Goal: Answer question/provide support: Share knowledge or assist other users

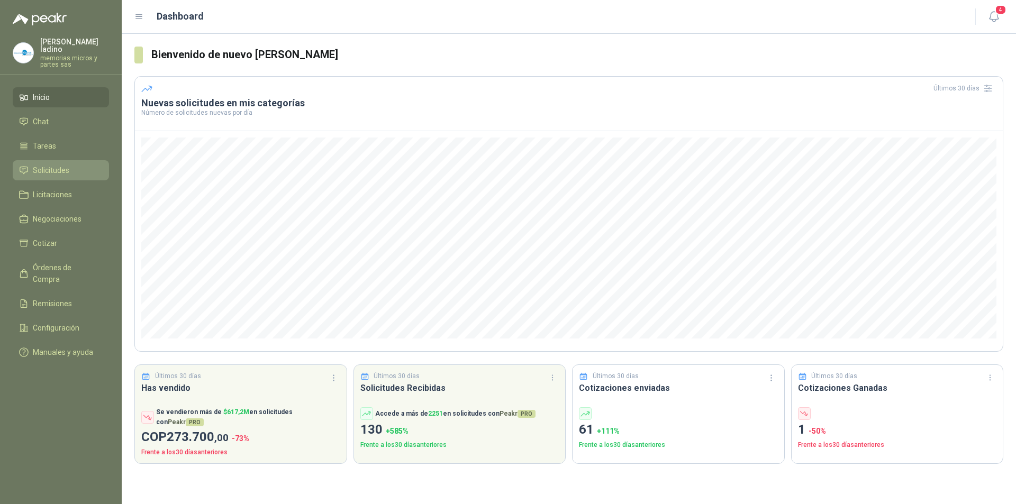
click at [52, 165] on span "Solicitudes" at bounding box center [51, 171] width 37 height 12
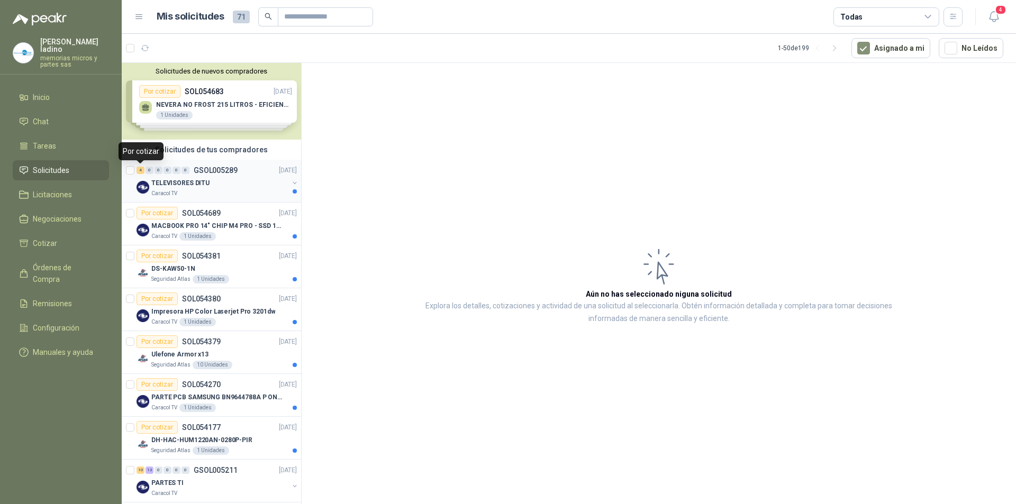
click at [141, 171] on div "4" at bounding box center [140, 170] width 8 height 7
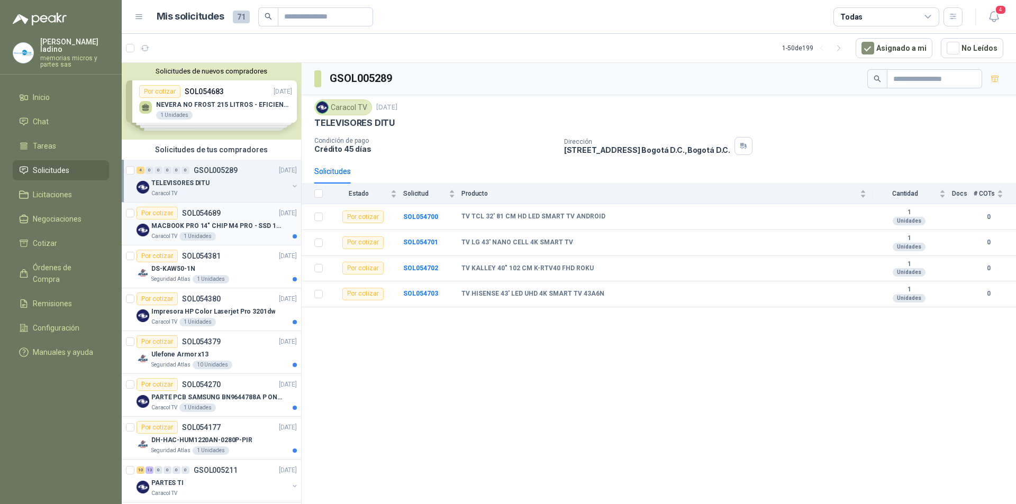
click at [163, 226] on p "MACBOOK PRO 14" CHIP M4 PRO - SSD 1TB RAM 24GB" at bounding box center [217, 226] width 132 height 10
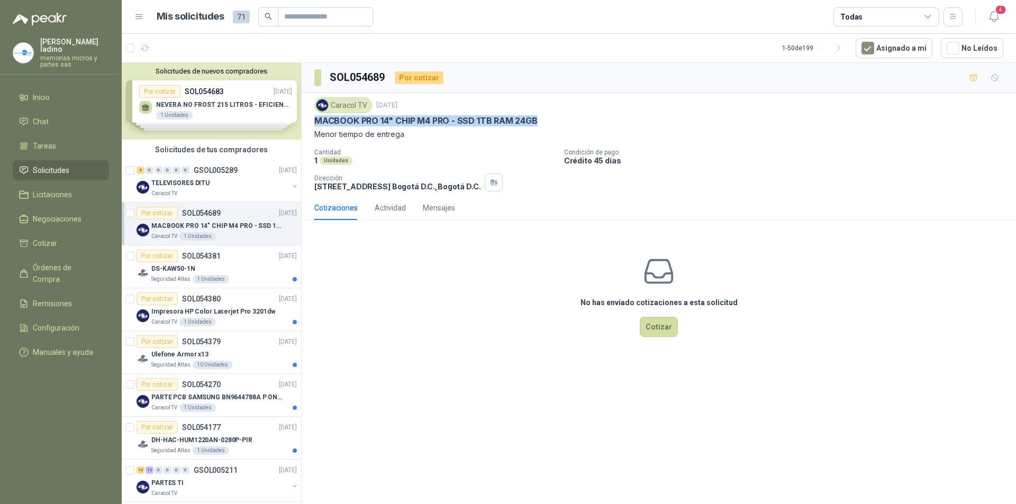
drag, startPoint x: 313, startPoint y: 119, endPoint x: 538, endPoint y: 126, distance: 225.5
click at [538, 126] on div "Caracol TV [DATE] MACBOOK PRO 14" CHIP M4 PRO - SSD 1TB RAM 24GB Menor tiempo d…" at bounding box center [659, 144] width 714 height 103
copy p "MACBOOK PRO 14" CHIP M4 PRO - SSD 1TB RAM 24GB"
click at [159, 254] on div "Por cotizar" at bounding box center [156, 256] width 41 height 13
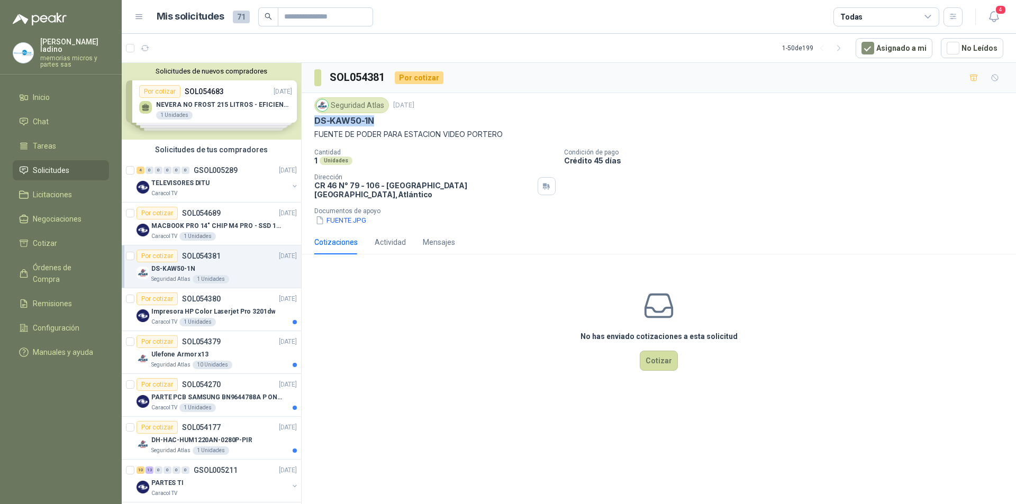
drag, startPoint x: 317, startPoint y: 119, endPoint x: 382, endPoint y: 114, distance: 64.7
click at [382, 114] on div "Seguridad Atlas [DATE] DS-KAW50-1N FUENTE DE PODER PARA ESTACION VIDEO PORTERO" at bounding box center [658, 118] width 689 height 43
copy p "DS-KAW50-1N"
click at [162, 212] on div "Por cotizar" at bounding box center [156, 213] width 41 height 13
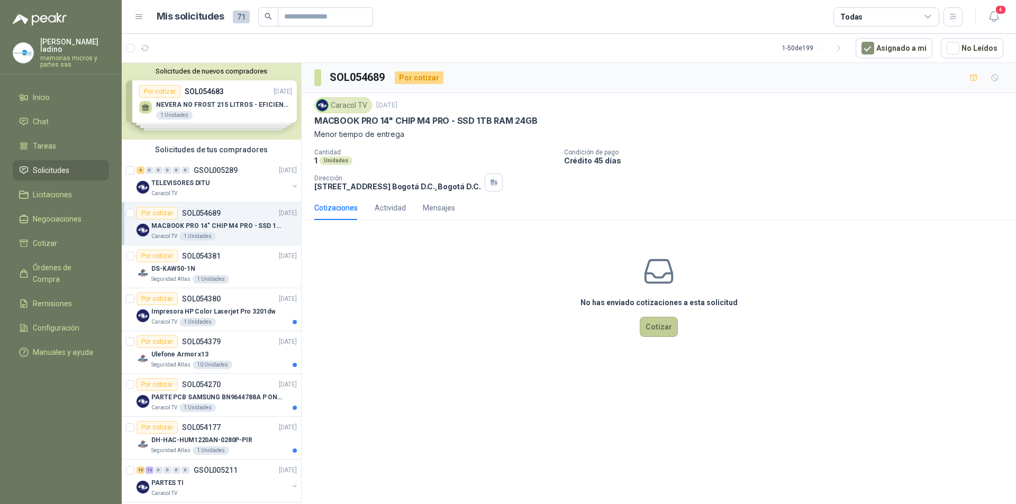
click at [653, 329] on button "Cotizar" at bounding box center [659, 327] width 38 height 20
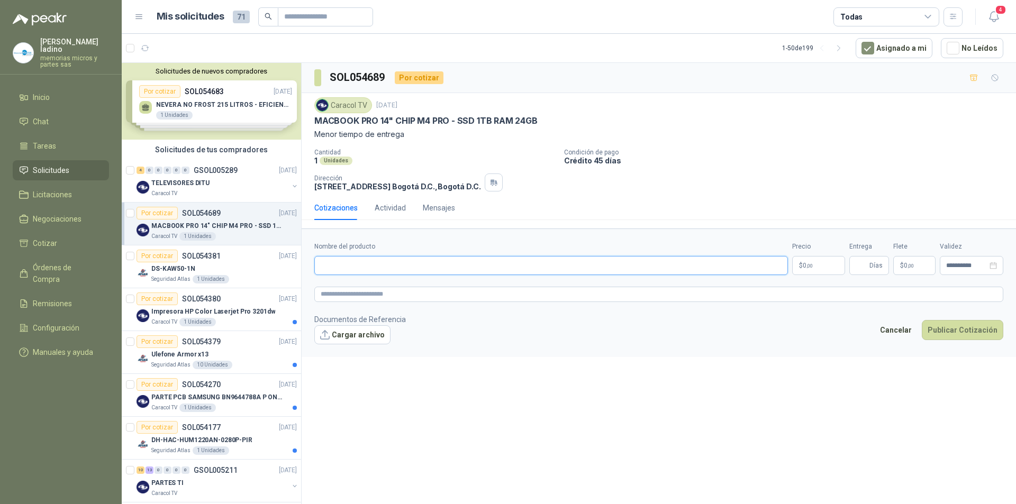
paste input "**********"
type input "**********"
click at [831, 269] on p "$ 0 ,00" at bounding box center [818, 265] width 53 height 19
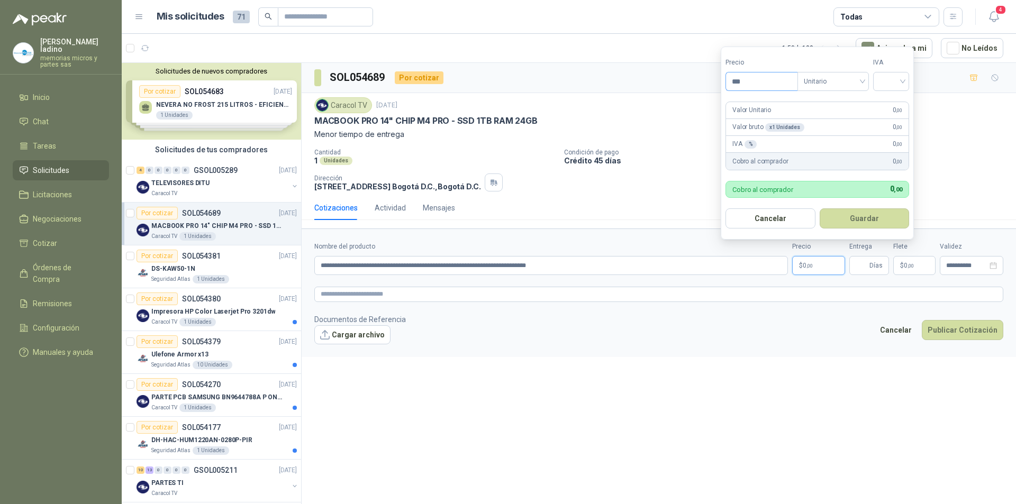
click at [772, 85] on input "***" at bounding box center [761, 81] width 71 height 18
type input "**********"
click at [882, 77] on input "search" at bounding box center [890, 80] width 23 height 16
click at [891, 98] on div "19%" at bounding box center [893, 103] width 20 height 12
click at [862, 218] on button "Guardar" at bounding box center [864, 218] width 91 height 20
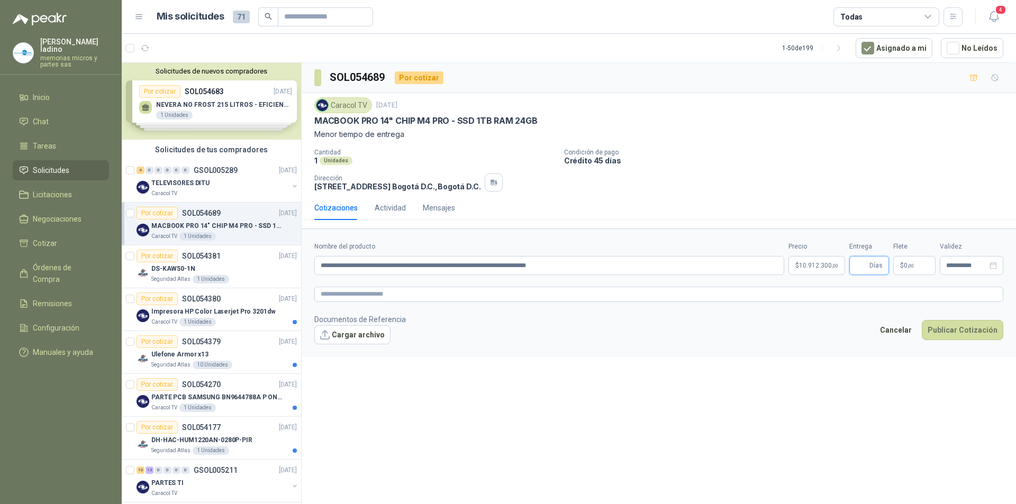
click at [860, 265] on input "Entrega" at bounding box center [861, 266] width 12 height 18
type input "*"
click at [954, 334] on button "Publicar Cotización" at bounding box center [962, 330] width 81 height 20
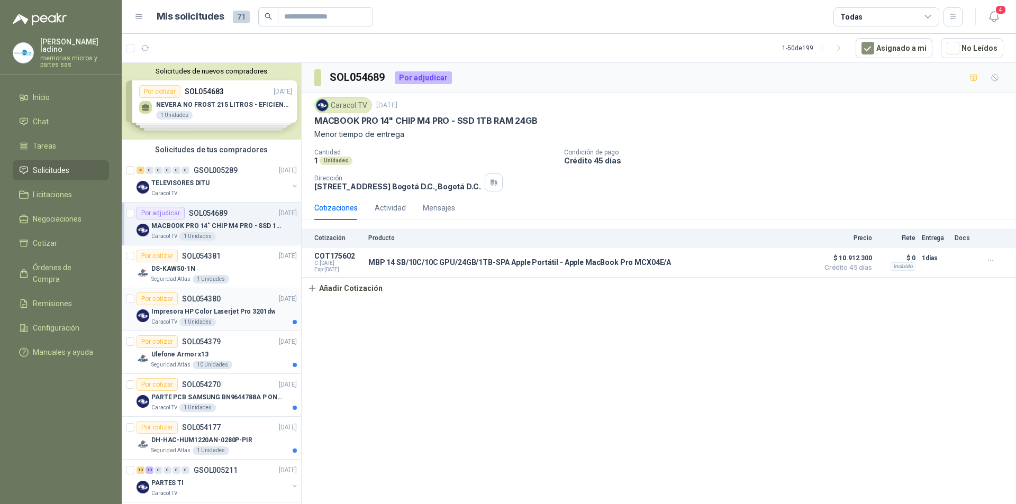
click at [158, 297] on div "Por cotizar" at bounding box center [156, 299] width 41 height 13
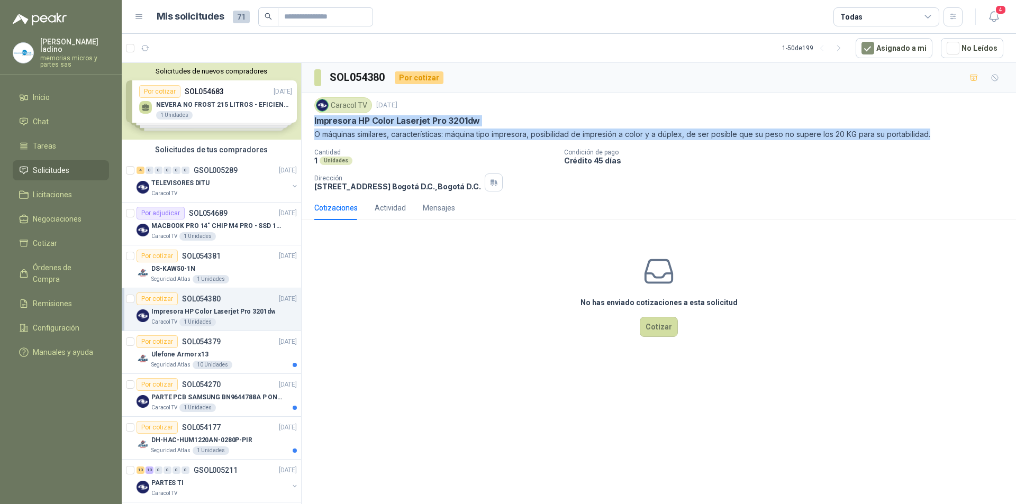
drag, startPoint x: 314, startPoint y: 119, endPoint x: 929, endPoint y: 133, distance: 614.9
click at [929, 133] on div "Caracol TV [DATE] Impresora HP Color Laserjet Pro 3201dw O máquinas similares, …" at bounding box center [658, 118] width 689 height 43
copy div "Impresora HP Color Laserjet Pro 3201dw O máquinas similares, características: m…"
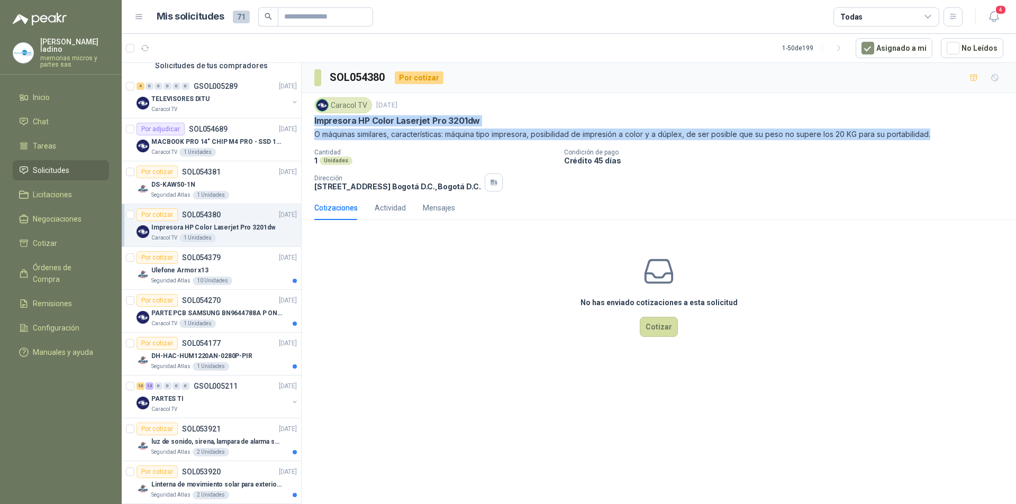
scroll to position [106, 0]
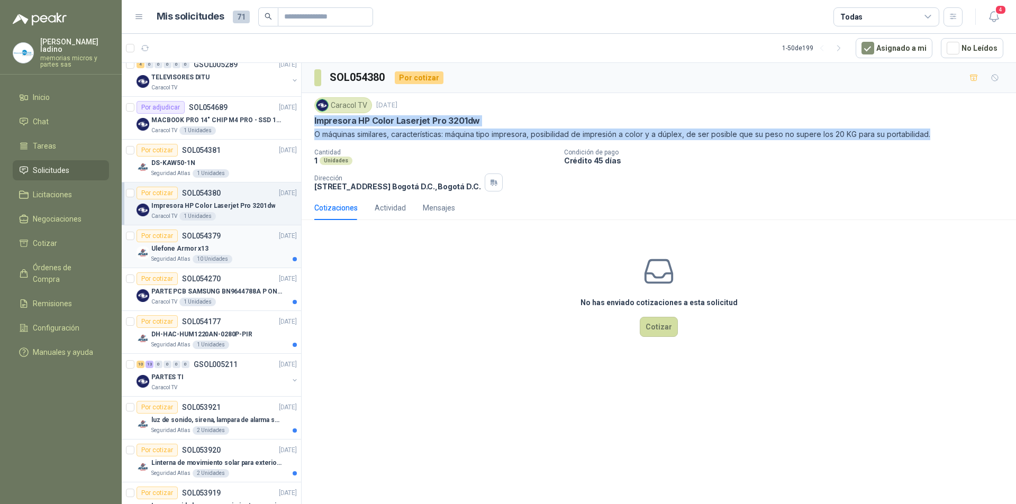
click at [155, 235] on div "Por cotizar" at bounding box center [156, 236] width 41 height 13
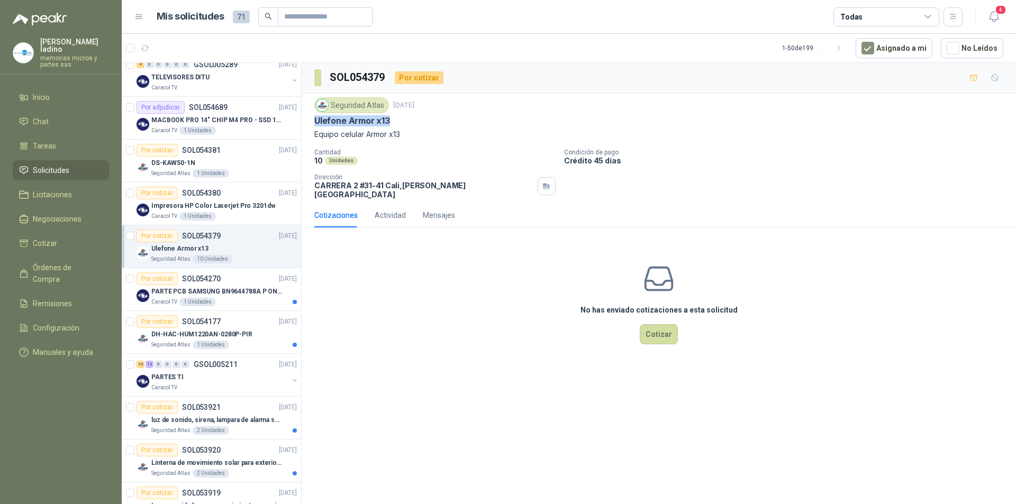
drag, startPoint x: 313, startPoint y: 121, endPoint x: 390, endPoint y: 119, distance: 76.8
click at [390, 119] on div "Seguridad Atlas [DATE] Ulefone Armor x13 Equipo celular Armor x13 Cantidad 10 U…" at bounding box center [659, 148] width 714 height 110
copy p "Ulefone Armor x13"
click at [161, 195] on div "Por cotizar" at bounding box center [156, 193] width 41 height 13
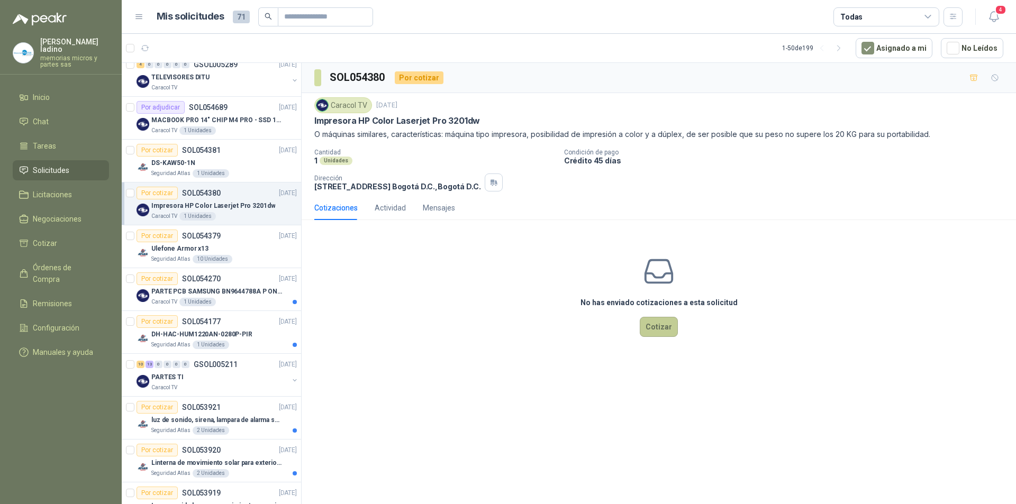
click at [653, 326] on button "Cotizar" at bounding box center [659, 327] width 38 height 20
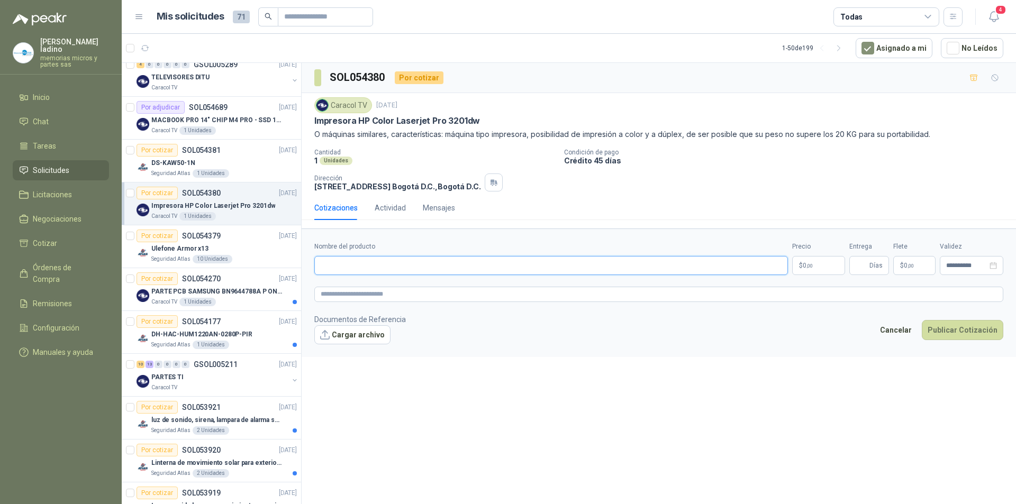
paste input "**********"
type input "**********"
click at [826, 267] on p "$ 0 ,00" at bounding box center [818, 265] width 53 height 19
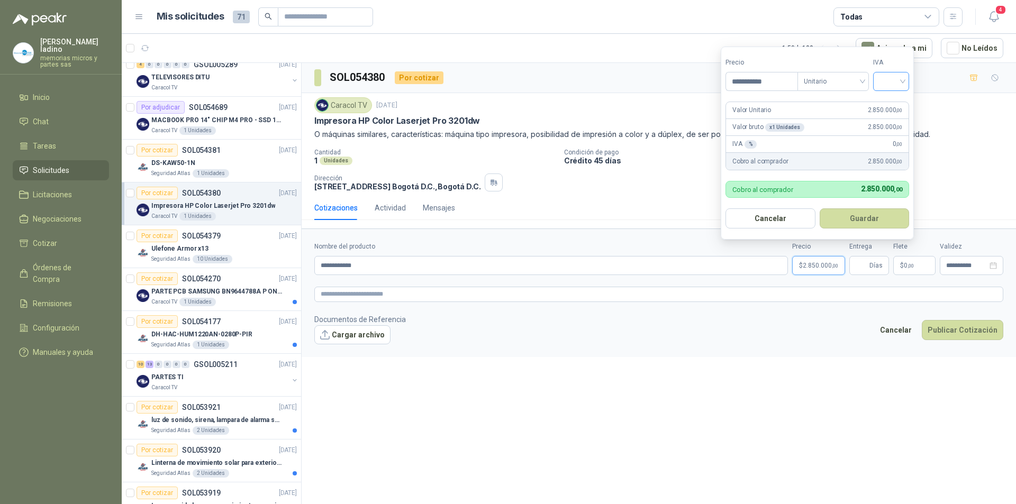
type input "**********"
click at [886, 83] on input "search" at bounding box center [890, 80] width 23 height 16
click at [892, 101] on div "19%" at bounding box center [893, 103] width 20 height 12
click at [857, 214] on button "Guardar" at bounding box center [866, 218] width 91 height 20
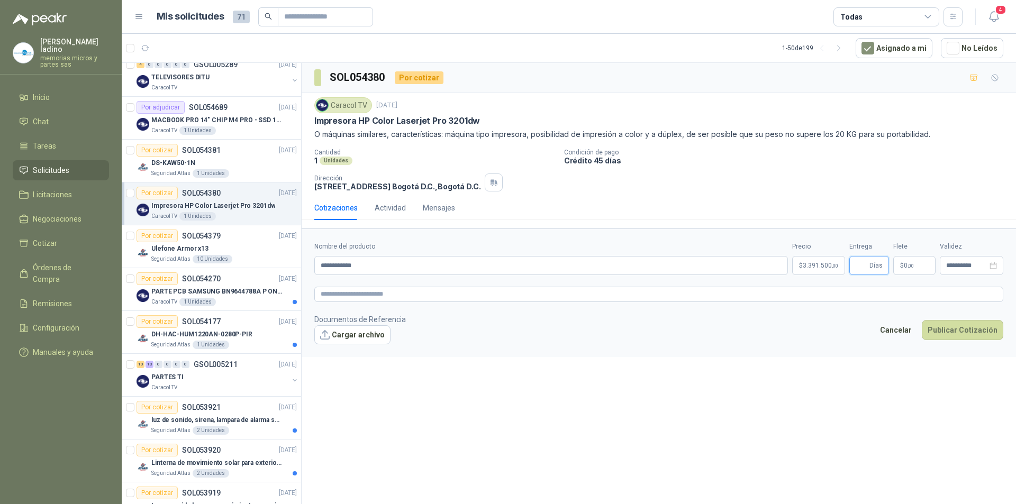
click at [859, 263] on input "Entrega" at bounding box center [861, 266] width 12 height 18
type input "*"
click at [955, 330] on button "Publicar Cotización" at bounding box center [962, 330] width 81 height 20
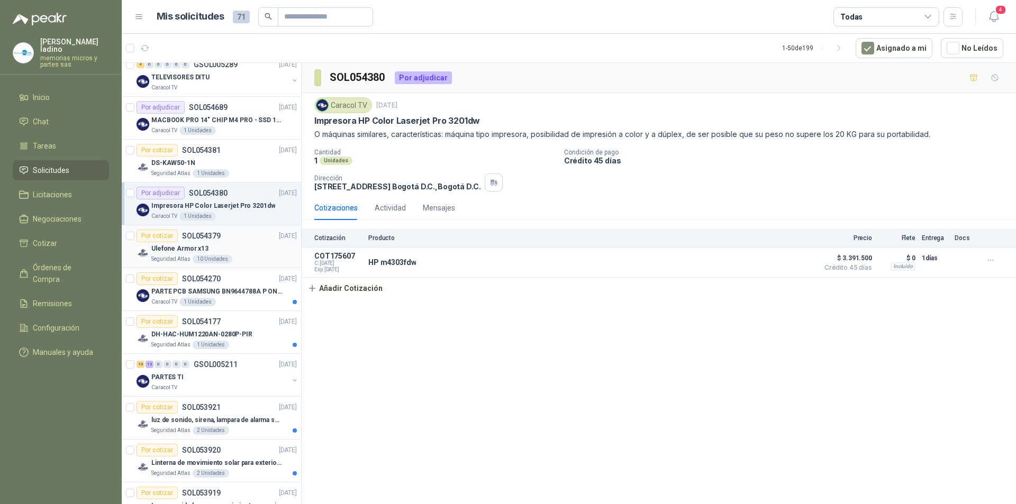
click at [159, 238] on div "Por cotizar" at bounding box center [156, 236] width 41 height 13
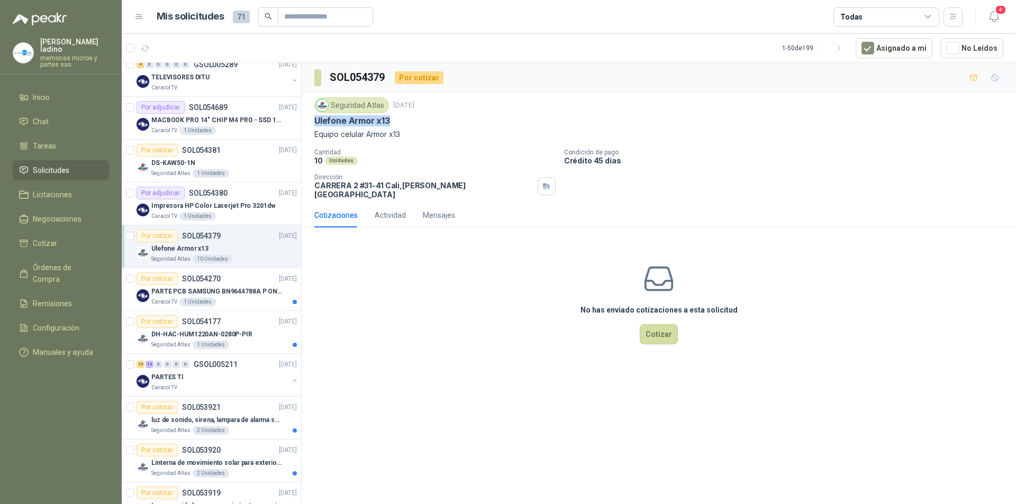
drag, startPoint x: 313, startPoint y: 120, endPoint x: 393, endPoint y: 121, distance: 79.4
click at [393, 121] on div "Seguridad Atlas [DATE] Ulefone Armor x13 Equipo celular Armor x13 Cantidad 10 U…" at bounding box center [659, 148] width 714 height 110
copy p "Ulefone Armor x13"
